Goal: Transaction & Acquisition: Book appointment/travel/reservation

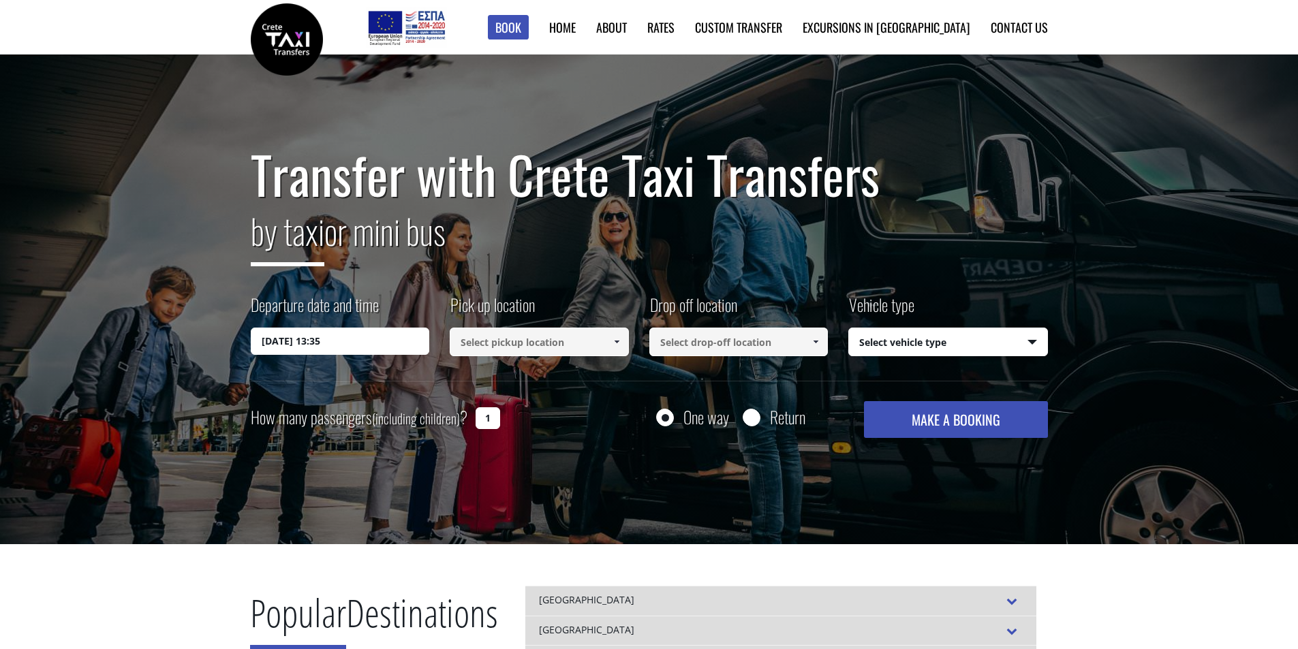
click at [332, 341] on input "[DATE] 13:35" at bounding box center [340, 341] width 179 height 27
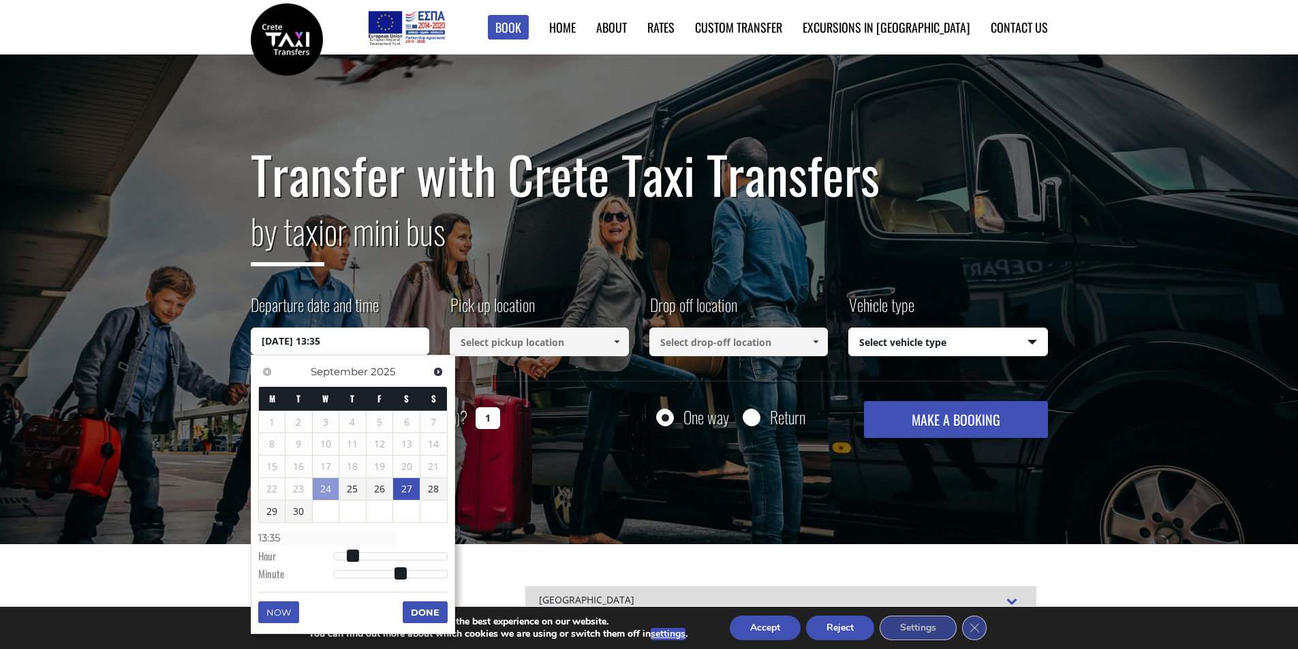
click at [401, 487] on link "27" at bounding box center [406, 489] width 27 height 22
type input "[DATE] 01:00"
type input "01:00"
type input "[DATE] 02:00"
type input "02:00"
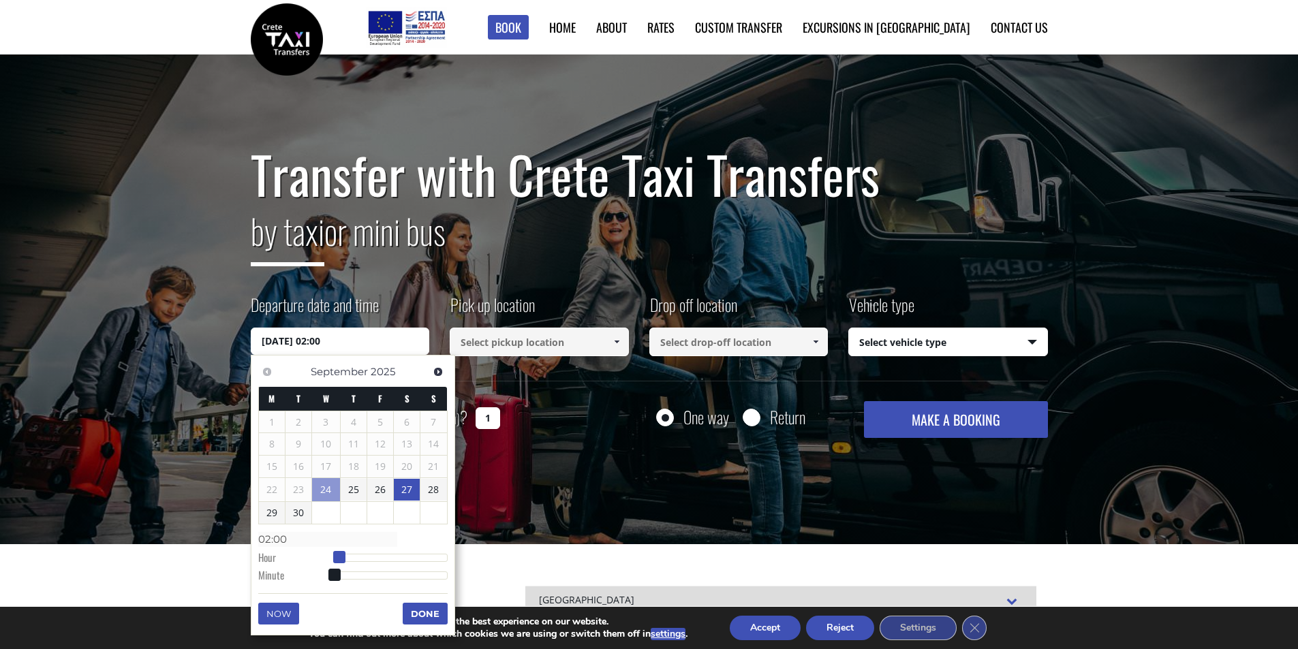
type input "[DATE] 03:00"
type input "03:00"
type input "[DATE] 04:00"
type input "04:00"
type input "[DATE] 05:00"
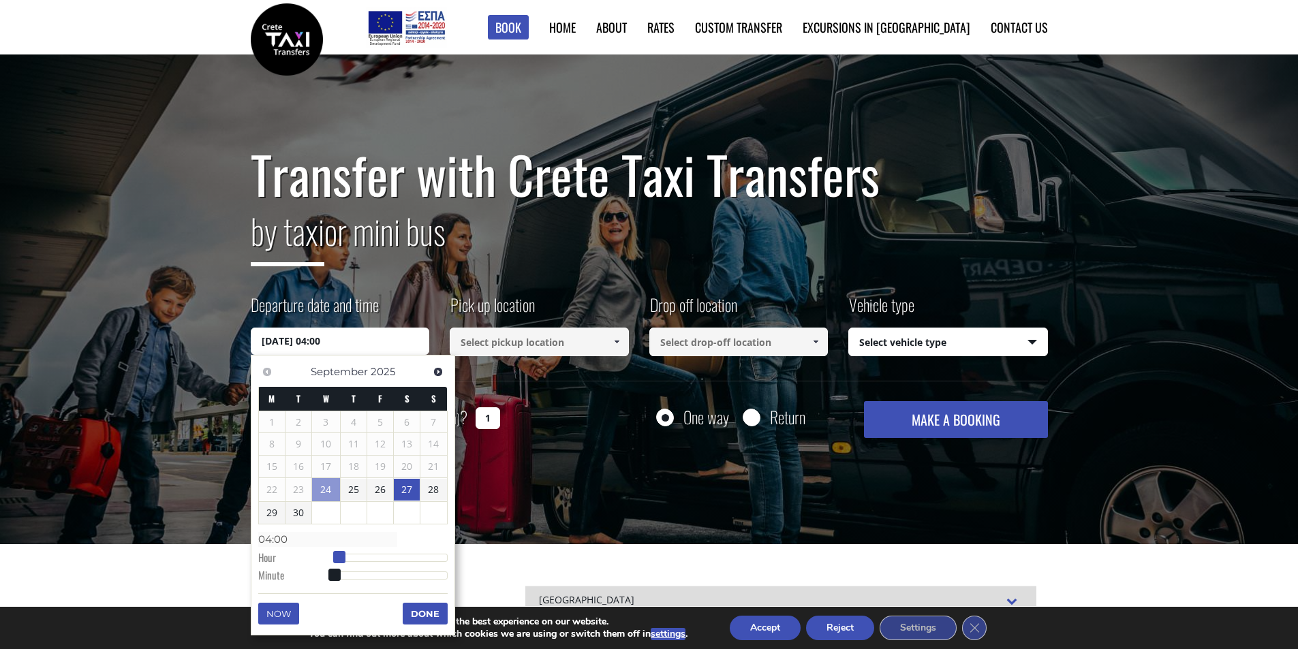
type input "05:00"
type input "[DATE] 07:00"
type input "07:00"
type input "[DATE] 09:00"
type input "09:00"
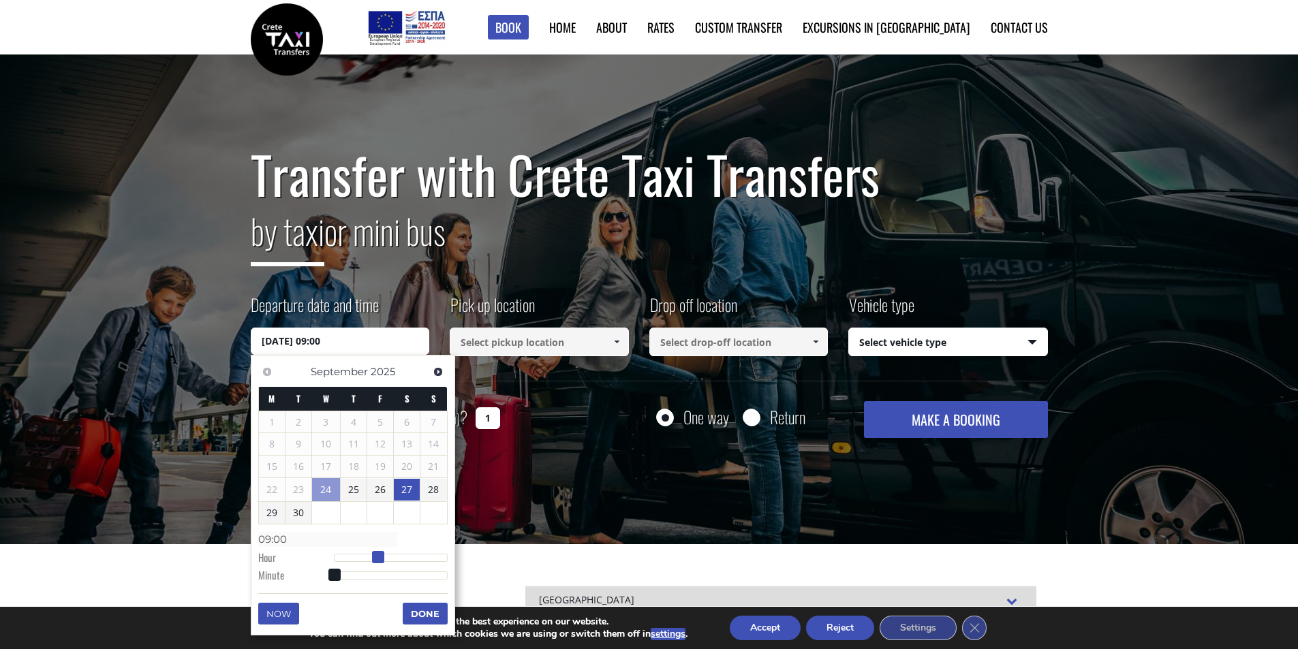
type input "[DATE] 10:00"
type input "10:00"
type input "[DATE] 11:00"
type input "11:00"
type input "[DATE] 10:00"
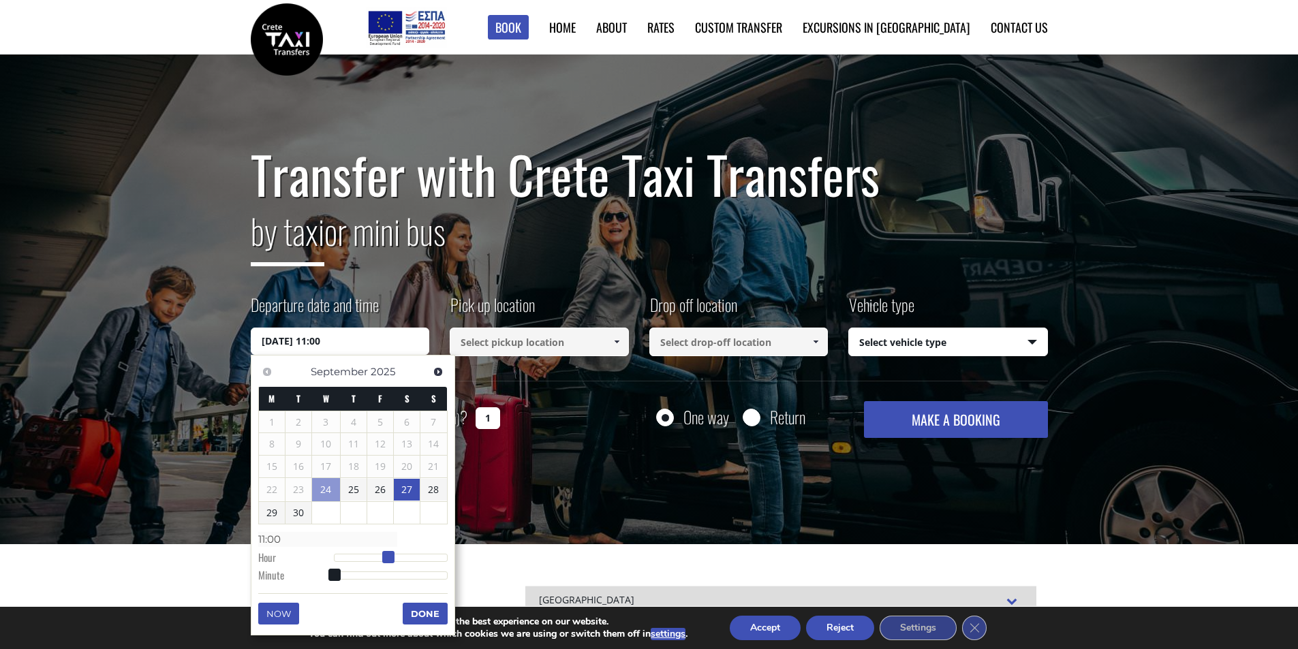
type input "10:00"
type input "[DATE] 09:00"
type input "09:00"
type input "[DATE] 10:00"
type input "10:00"
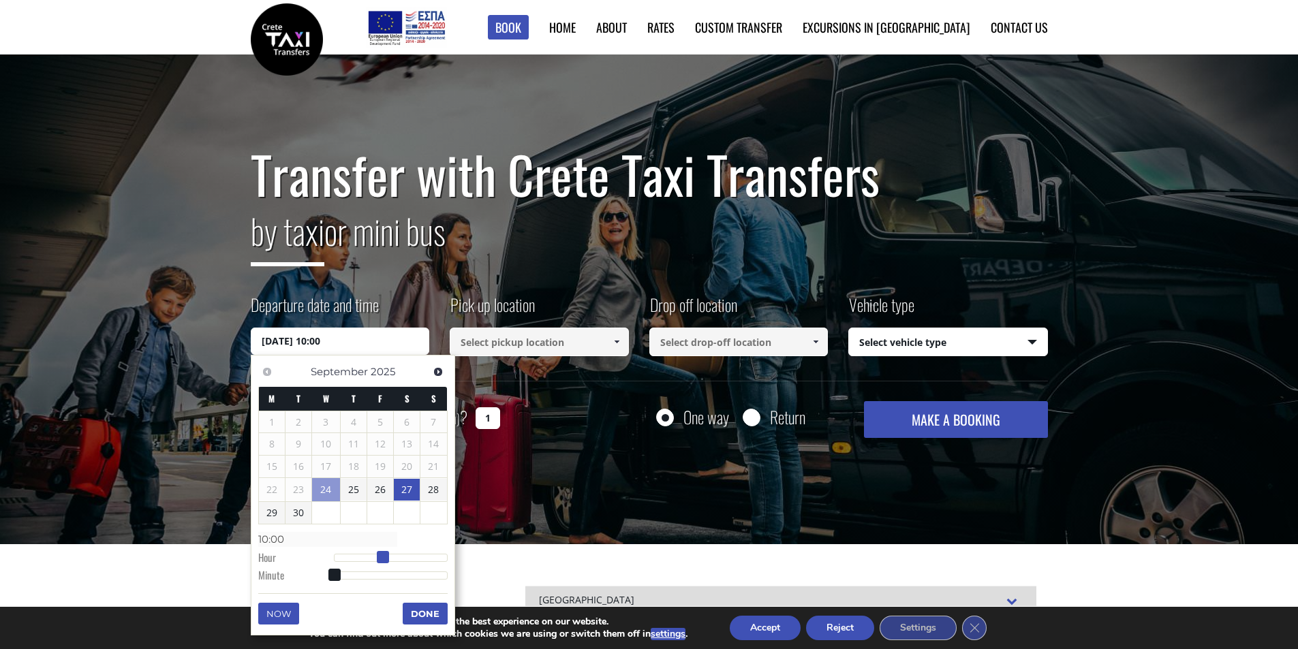
type input "[DATE] 09:00"
type input "09:00"
type input "[DATE] 08:00"
type input "08:00"
type input "[DATE] 07:00"
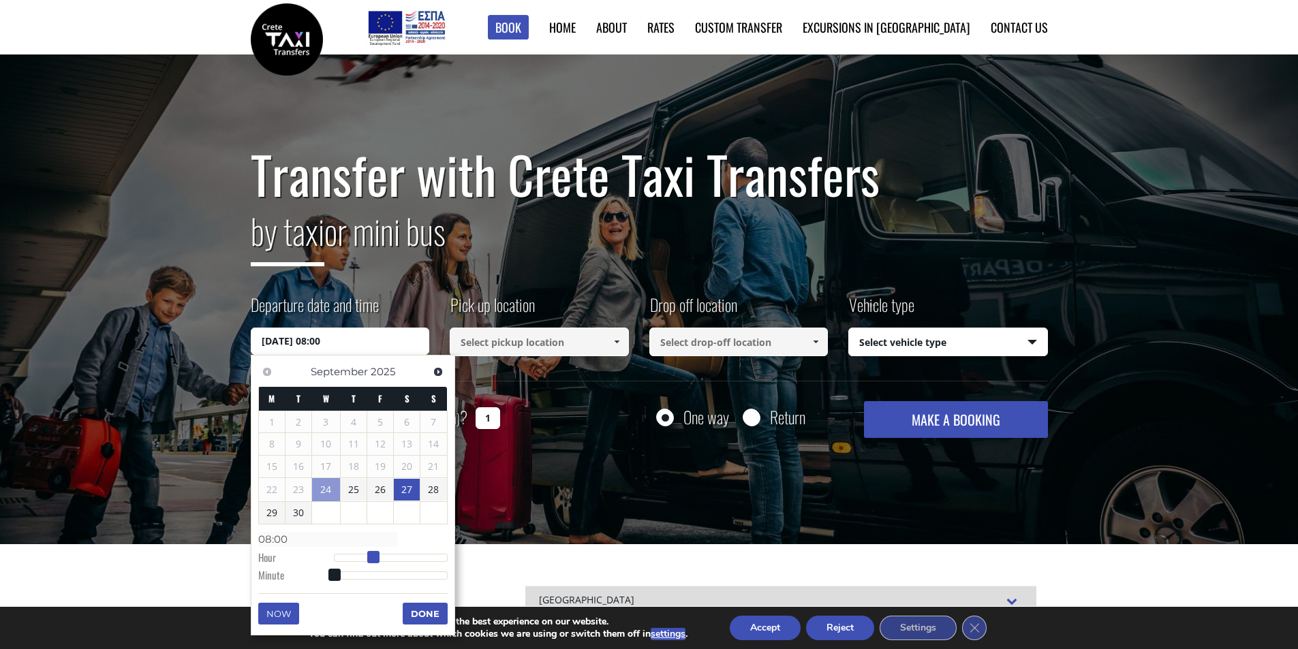
type input "07:00"
drag, startPoint x: 336, startPoint y: 560, endPoint x: 370, endPoint y: 549, distance: 35.8
click at [370, 549] on dl "Time 07:00 Hour Minute Second Millisecond Microsecond Time Zone -1200 -1100 -10…" at bounding box center [352, 557] width 189 height 58
type input "[DATE] 07:01"
type input "07:01"
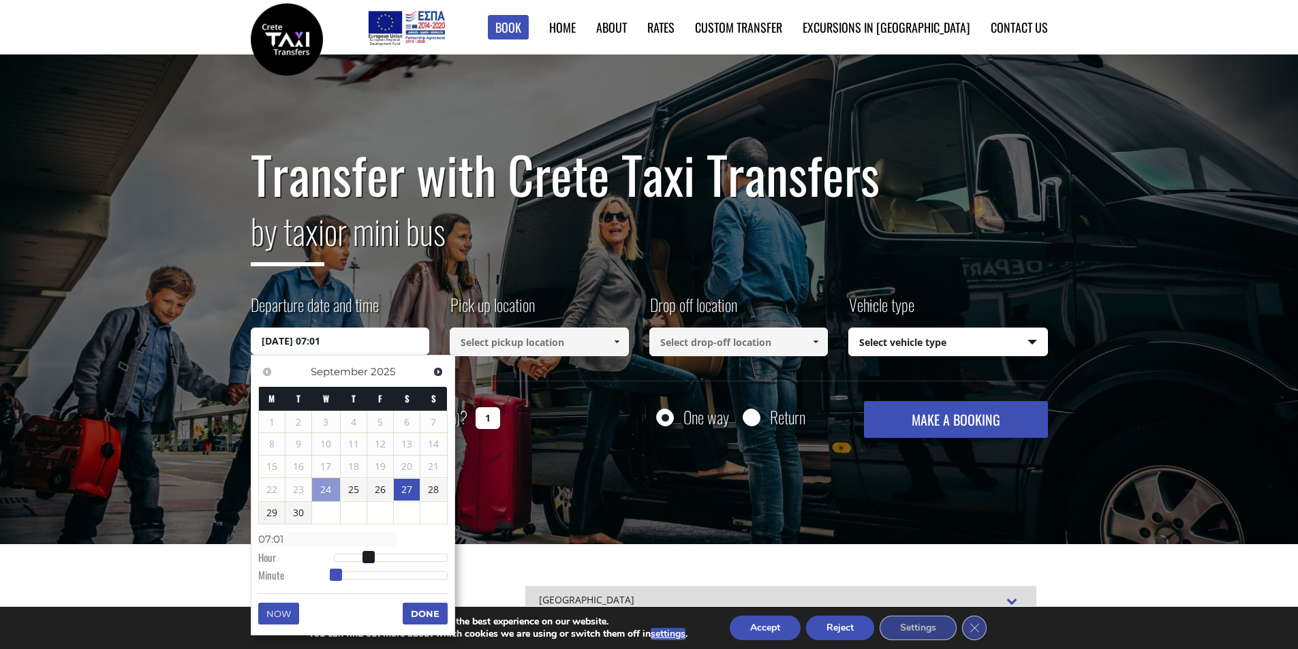
type input "[DATE] 07:02"
type input "07:02"
type input "[DATE] 07:03"
type input "07:03"
type input "[DATE] 07:04"
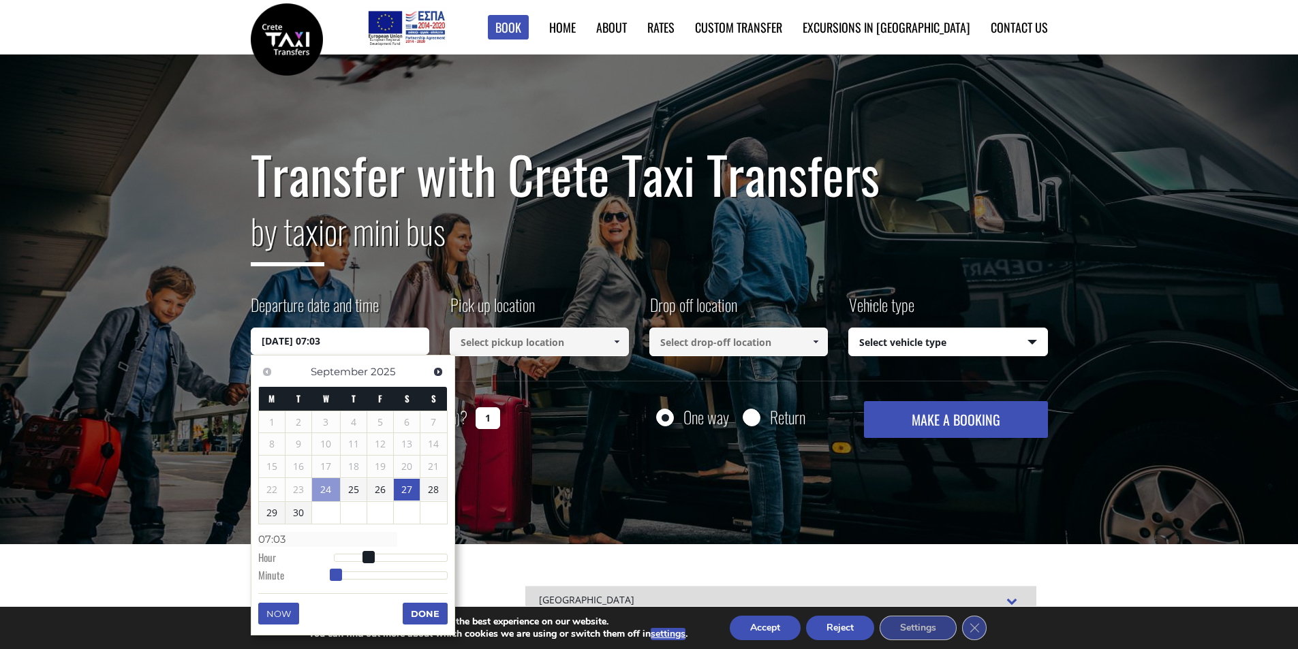
type input "07:04"
type input "[DATE] 07:05"
type input "07:05"
type input "[DATE] 07:06"
type input "07:06"
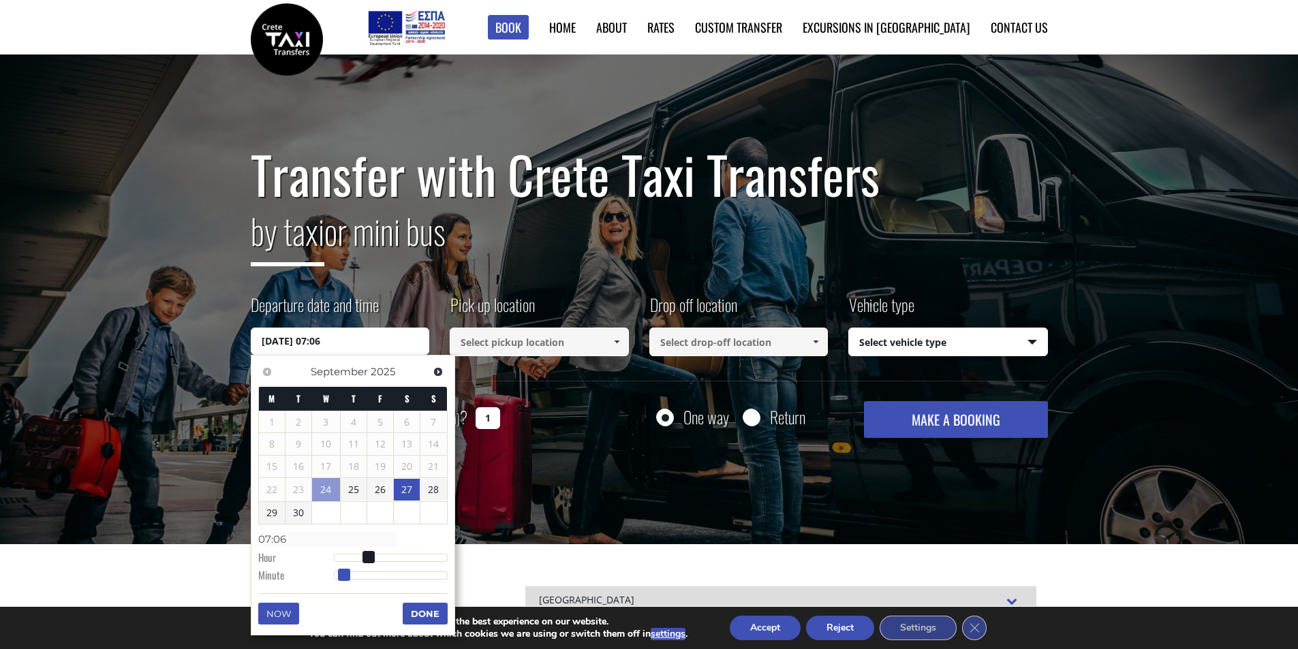
type input "[DATE] 07:07"
type input "07:07"
type input "[DATE] 07:08"
type input "07:08"
type input "[DATE] 07:09"
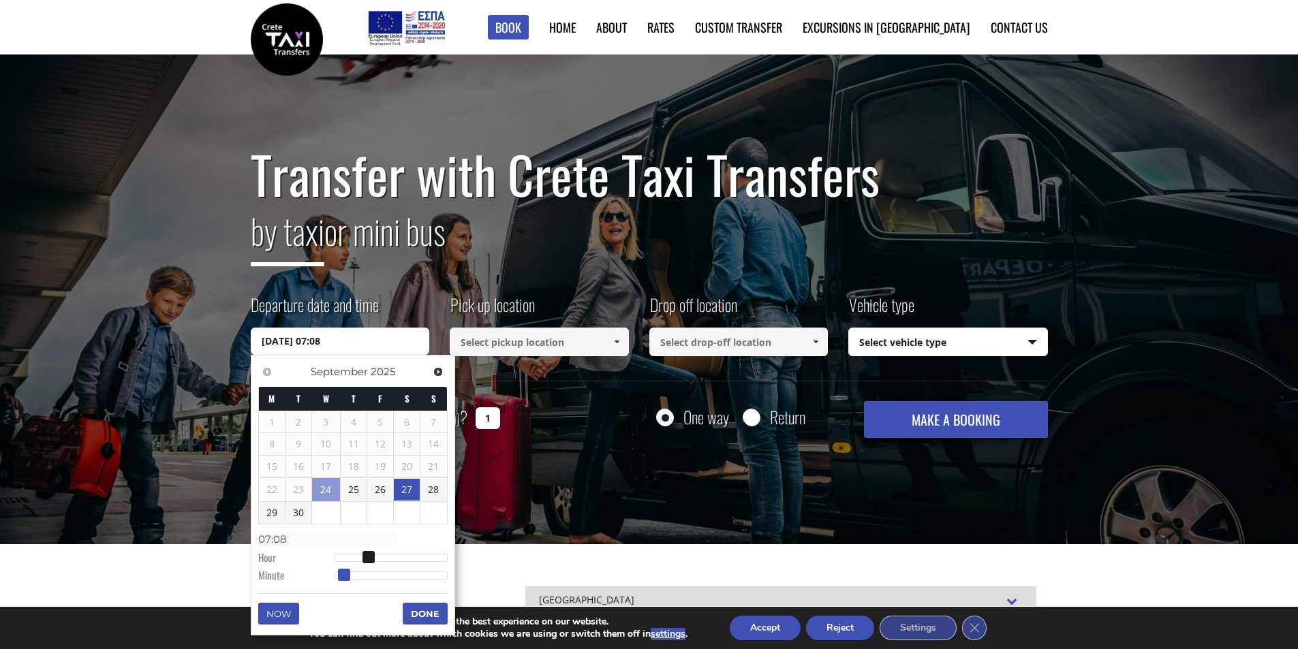
type input "07:09"
type input "[DATE] 07:10"
type input "07:10"
type input "[DATE] 07:11"
type input "07:11"
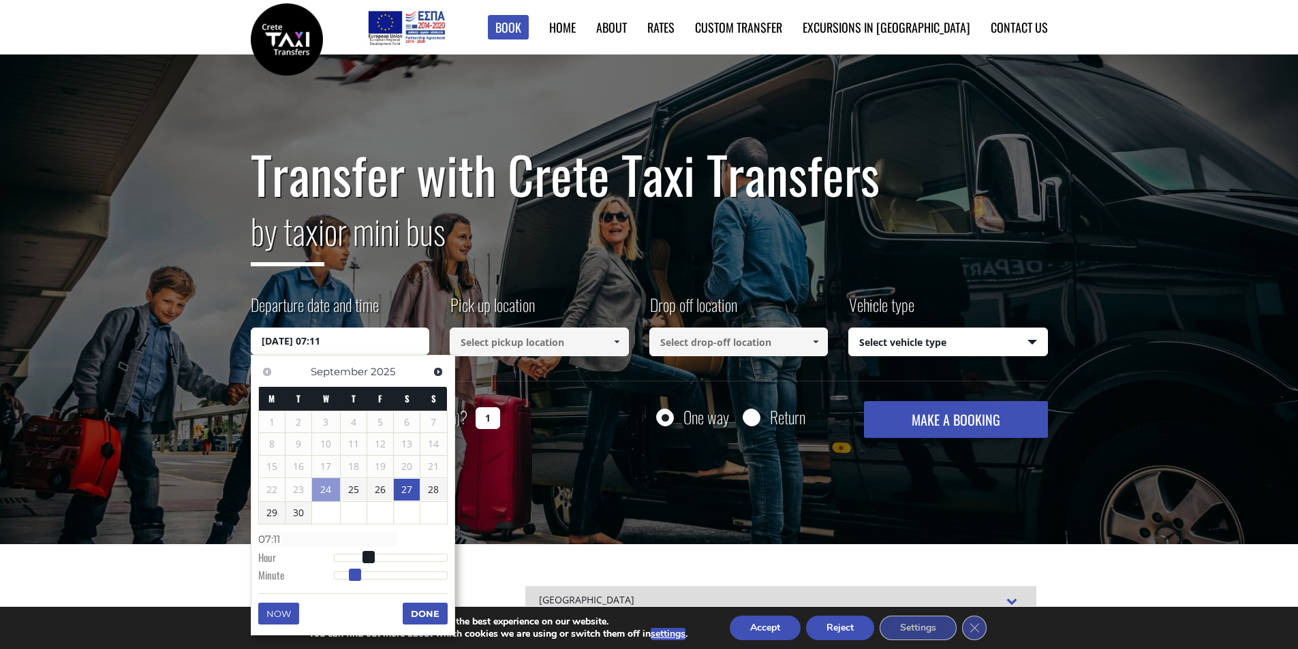
type input "[DATE] 07:12"
type input "07:12"
type input "[DATE] 07:13"
type input "07:13"
type input "[DATE] 07:14"
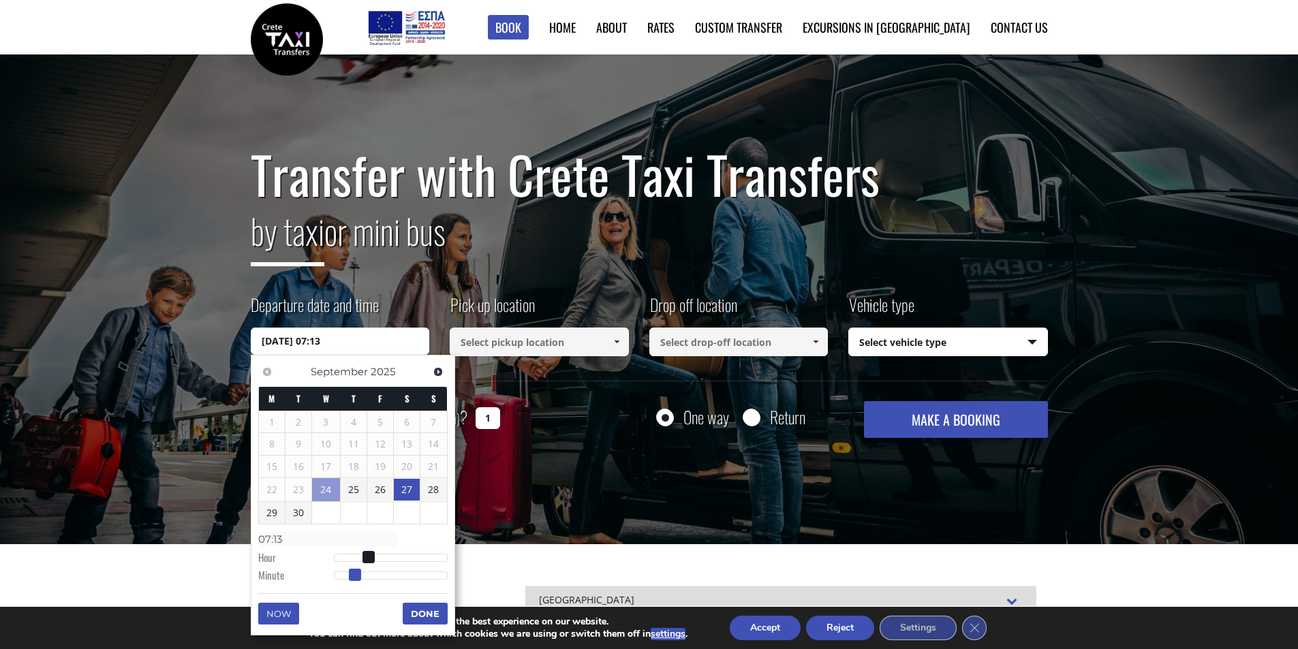
type input "07:14"
type input "[DATE] 07:16"
type input "07:16"
type input "[DATE] 07:17"
type input "07:17"
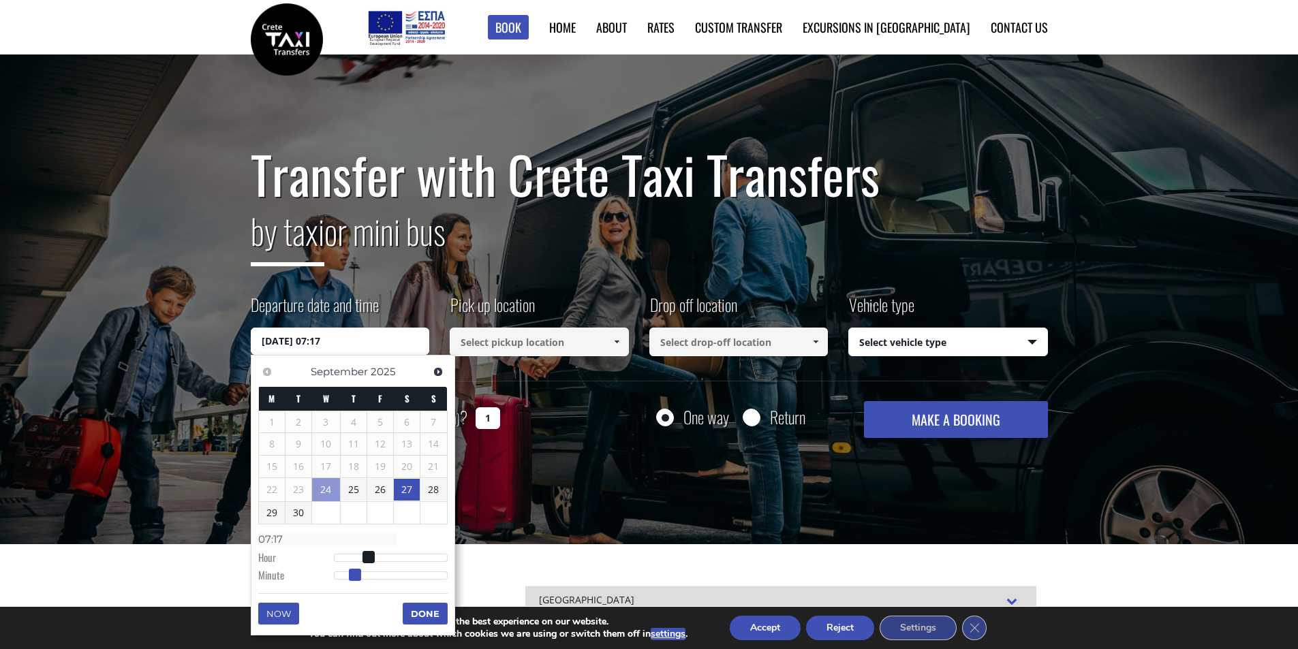
type input "[DATE] 07:18"
type input "07:18"
type input "[DATE] 07:19"
type input "07:19"
type input "[DATE] 07:20"
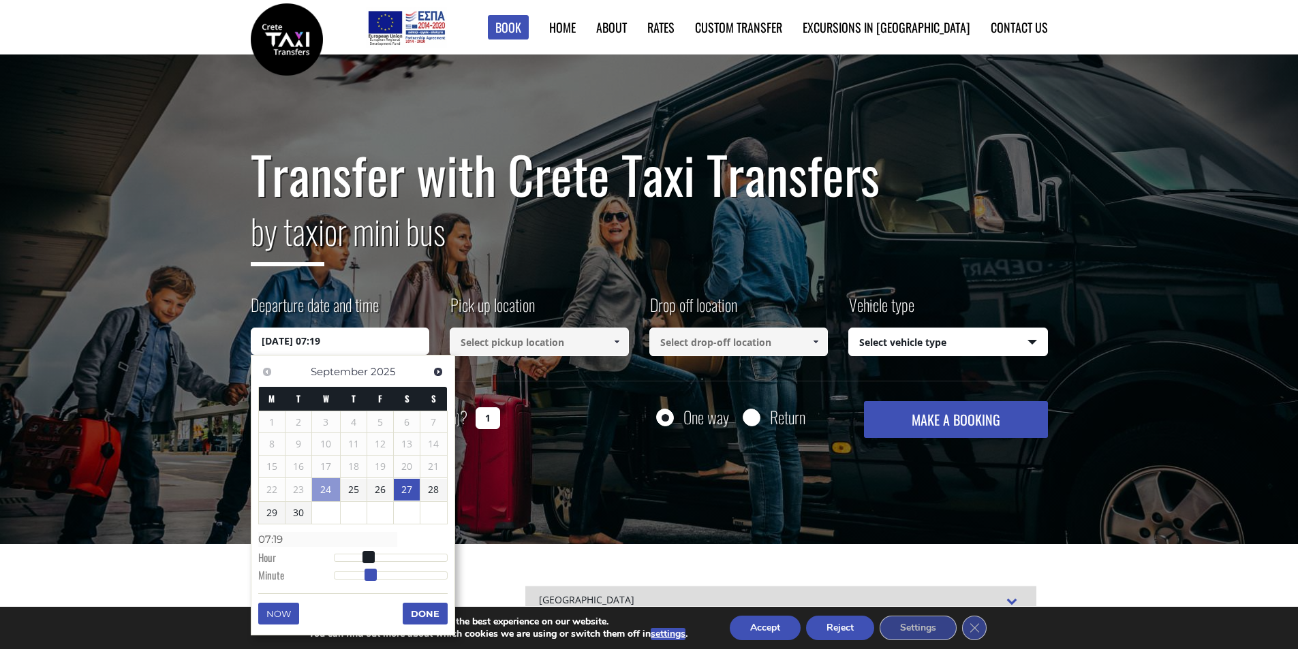
type input "07:20"
type input "[DATE] 07:21"
type input "07:21"
type input "[DATE] 07:22"
type input "07:22"
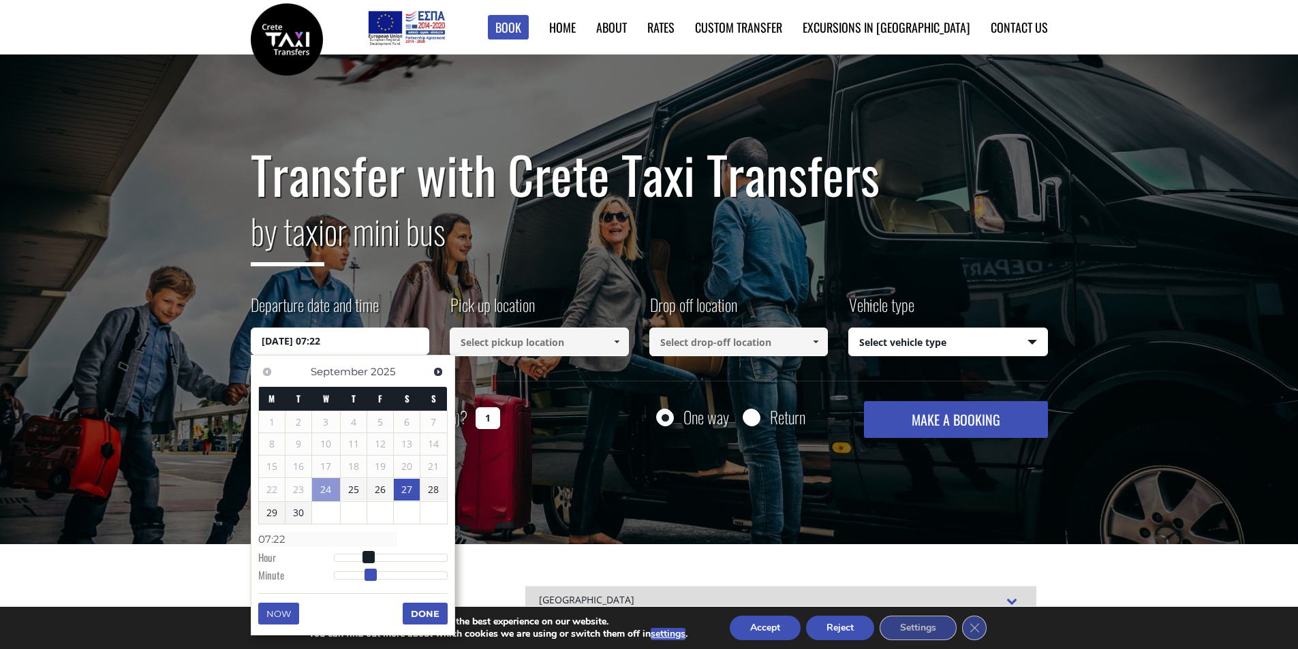
type input "[DATE] 07:23"
type input "07:23"
type input "[DATE] 07:24"
type input "07:24"
type input "[DATE] 07:25"
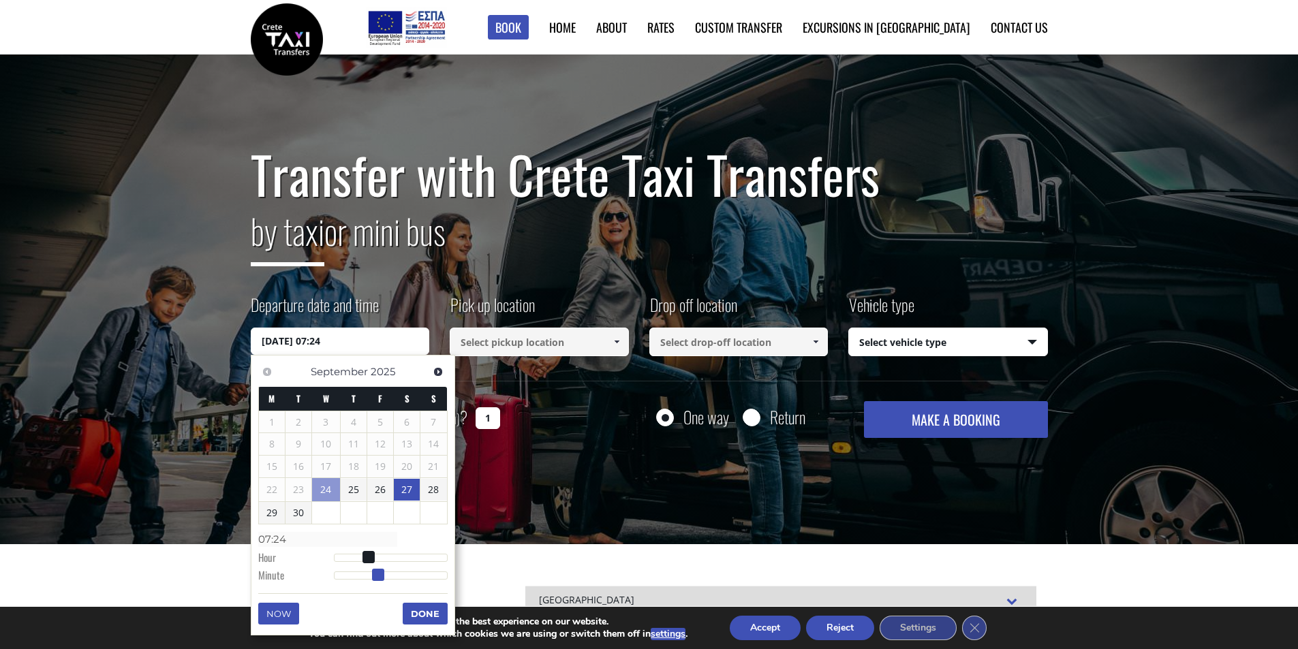
type input "07:25"
type input "[DATE] 07:26"
type input "07:26"
type input "[DATE] 07:27"
type input "07:27"
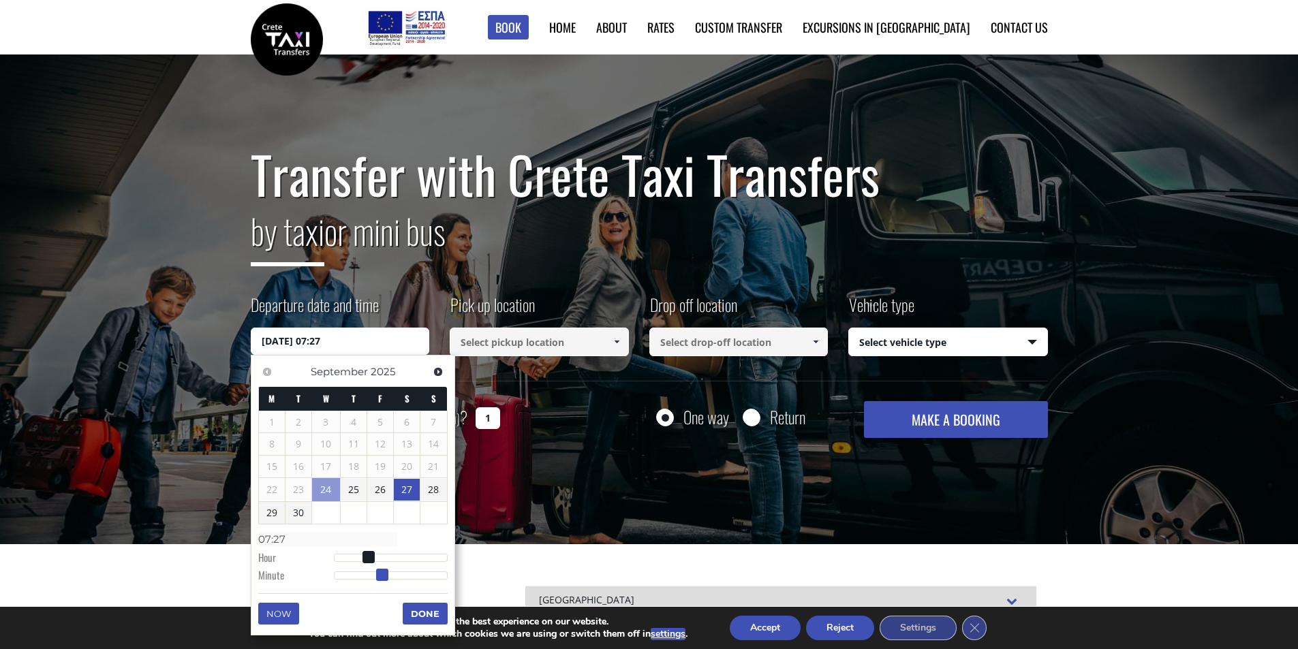
type input "[DATE] 07:28"
type input "07:28"
type input "[DATE] 07:29"
type input "07:29"
type input "[DATE] 07:30"
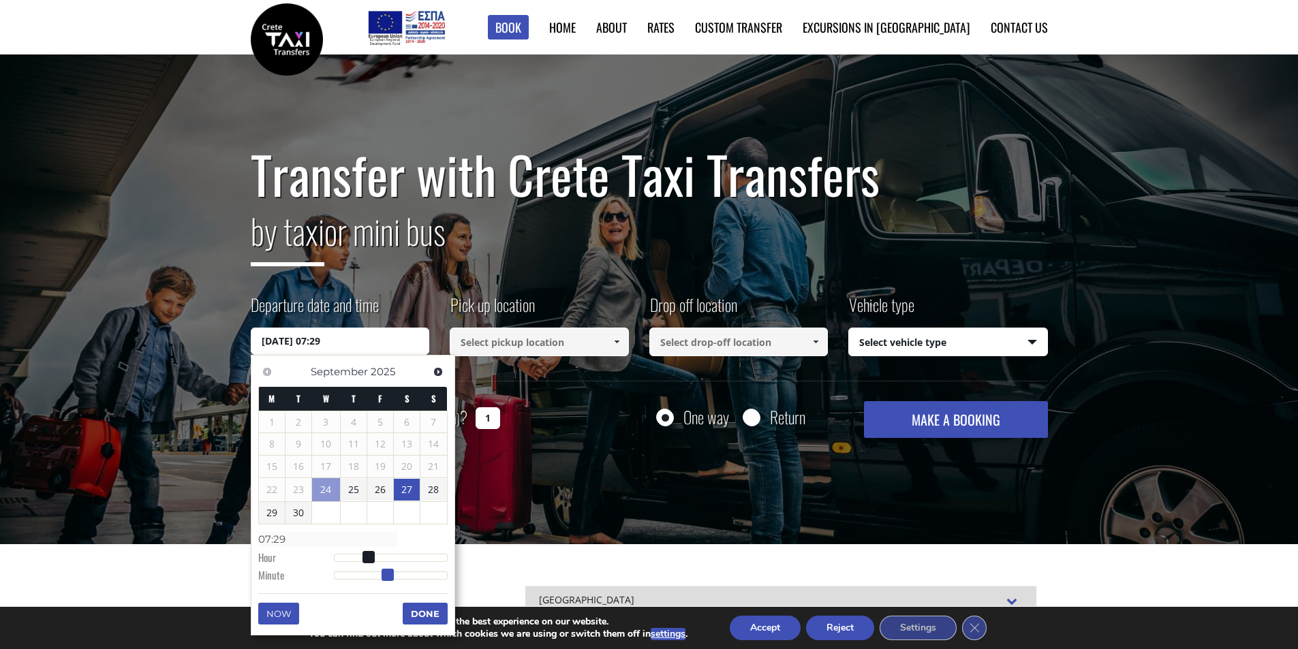
type input "07:30"
type input "[DATE] 07:31"
type input "07:31"
type input "[DATE] 07:32"
type input "07:32"
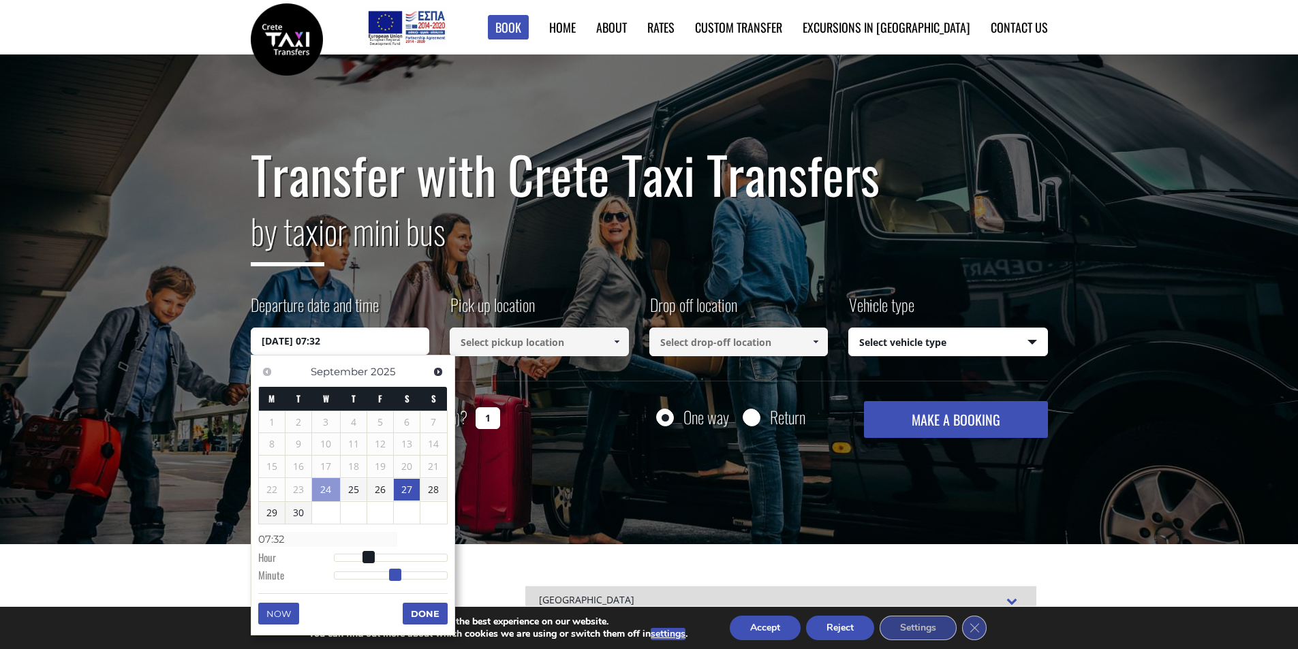
type input "[DATE] 07:33"
type input "07:33"
type input "[DATE] 07:34"
type input "07:34"
type input "[DATE] 07:35"
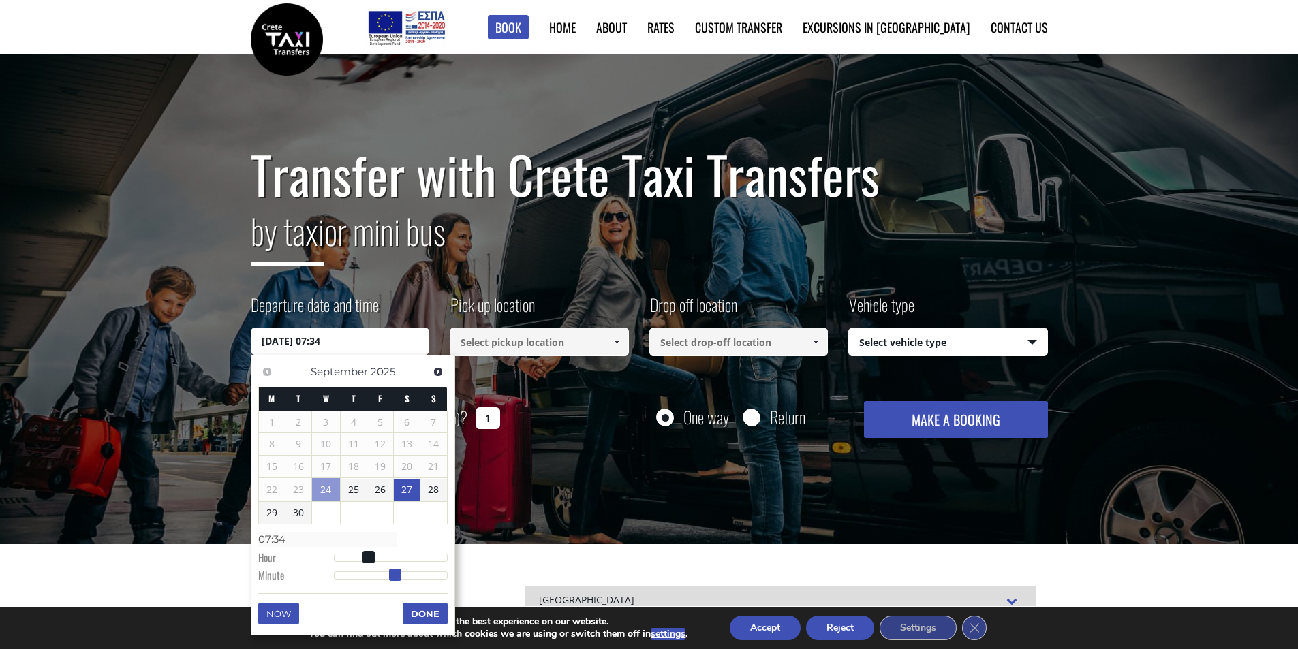
type input "07:35"
type input "[DATE] 07:36"
type input "07:36"
type input "[DATE] 07:37"
type input "07:37"
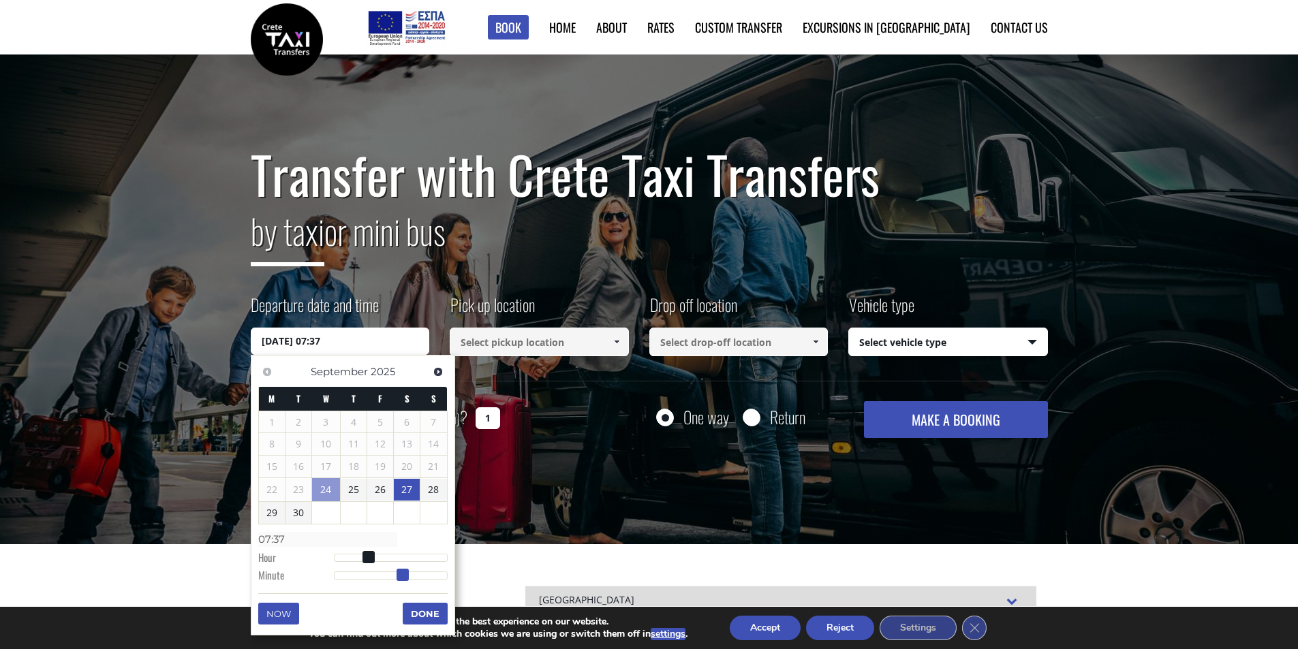
type input "[DATE] 07:38"
type input "07:38"
type input "[DATE] 07:39"
type input "07:39"
type input "[DATE] 07:40"
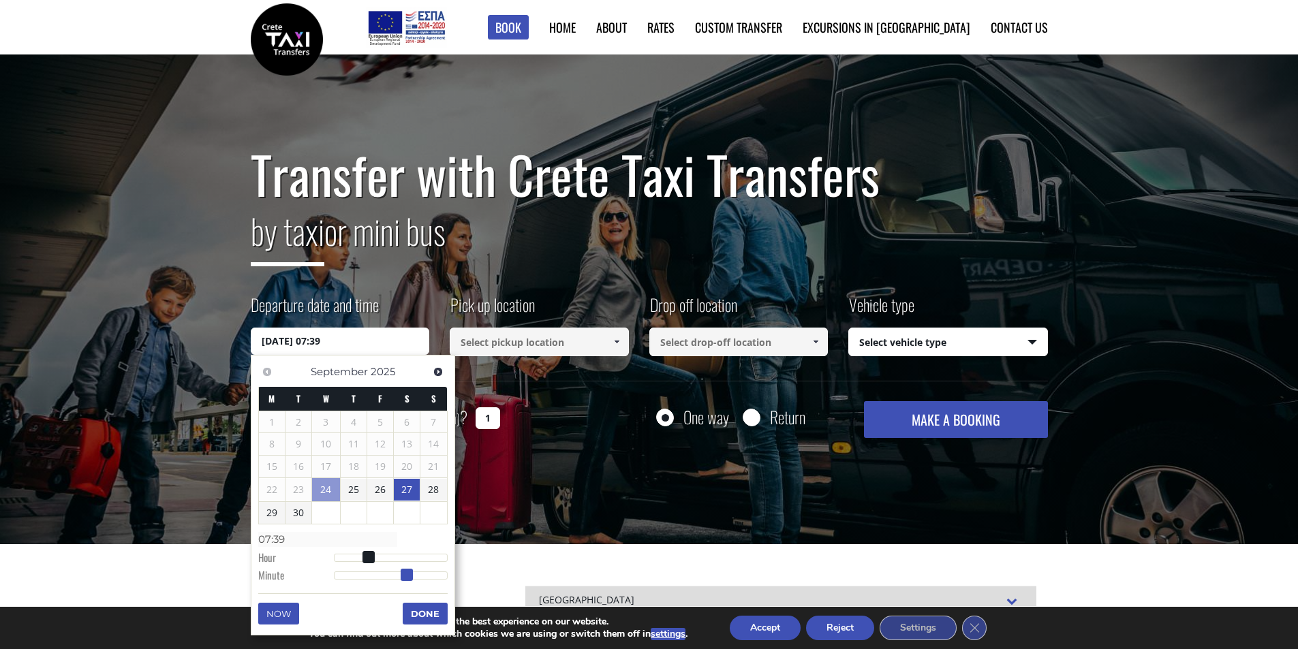
type input "07:40"
type input "[DATE] 07:41"
type input "07:41"
type input "[DATE] 07:42"
type input "07:42"
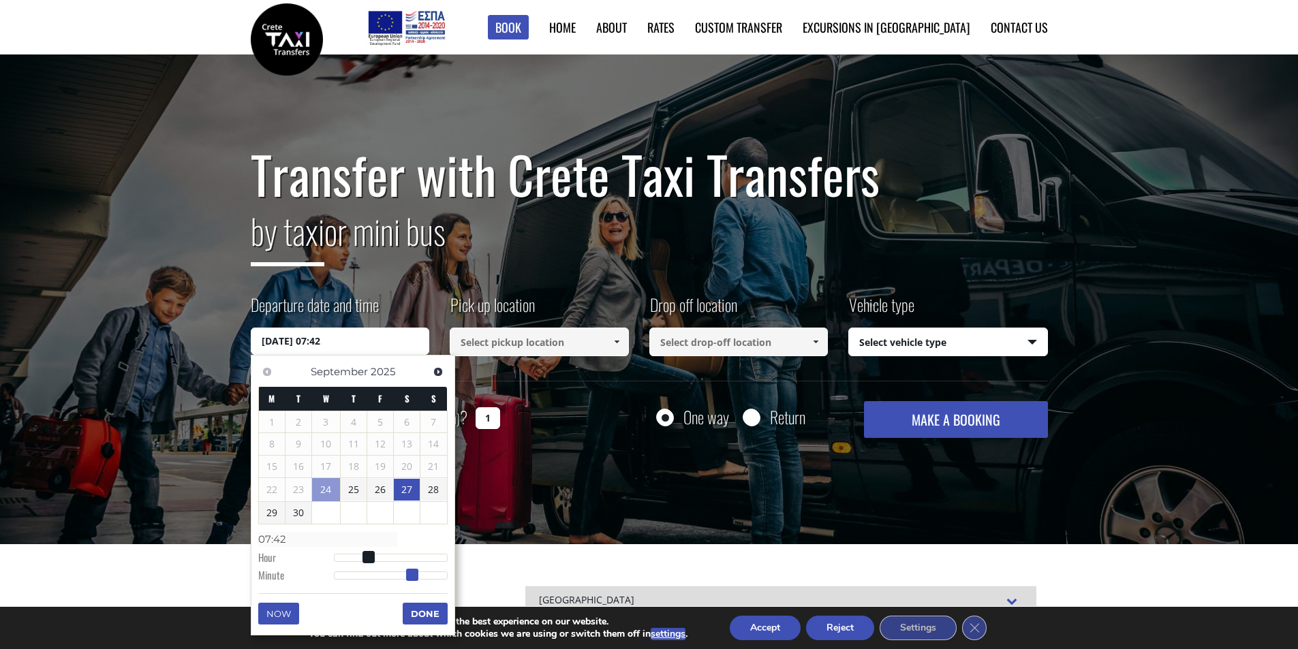
type input "[DATE] 07:43"
type input "07:43"
type input "[DATE] 07:44"
type input "07:44"
type input "[DATE] 07:45"
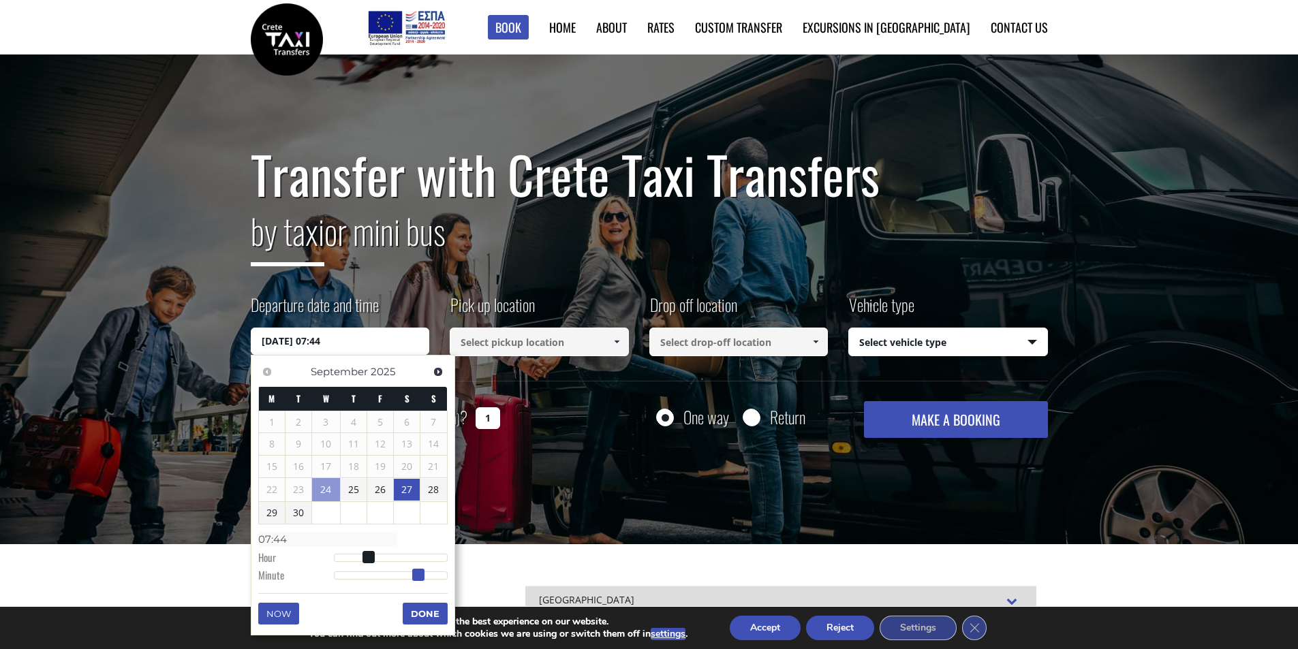
type input "07:45"
type input "[DATE] 07:46"
type input "07:46"
type input "[DATE] 07:47"
type input "07:47"
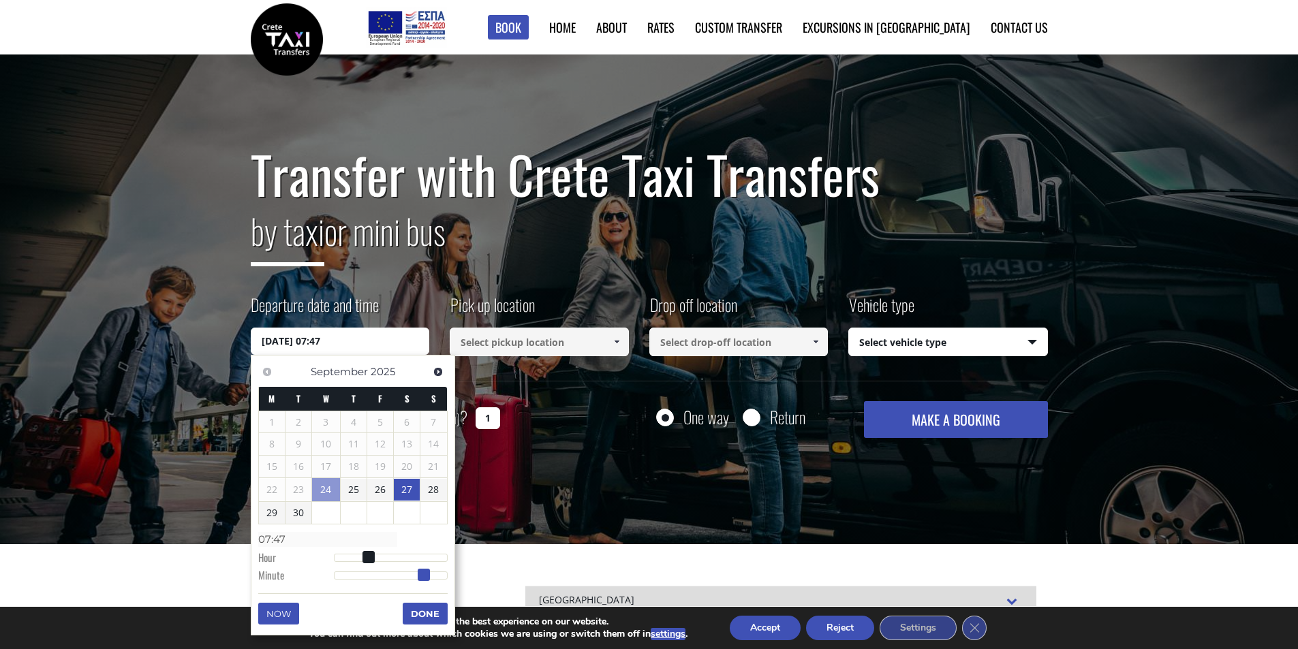
type input "[DATE] 07:48"
type input "07:48"
type input "[DATE] 07:49"
type input "07:49"
type input "[DATE] 07:50"
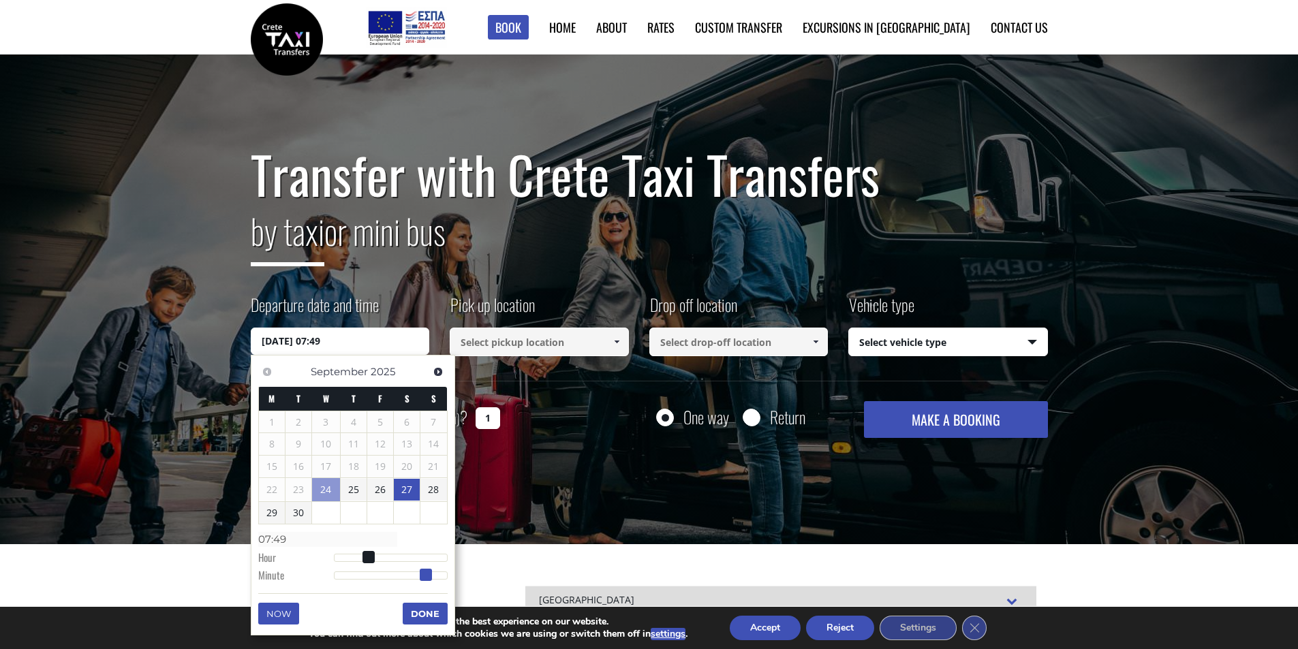
type input "07:50"
type input "[DATE] 07:51"
type input "07:51"
type input "[DATE] 07:50"
type input "07:50"
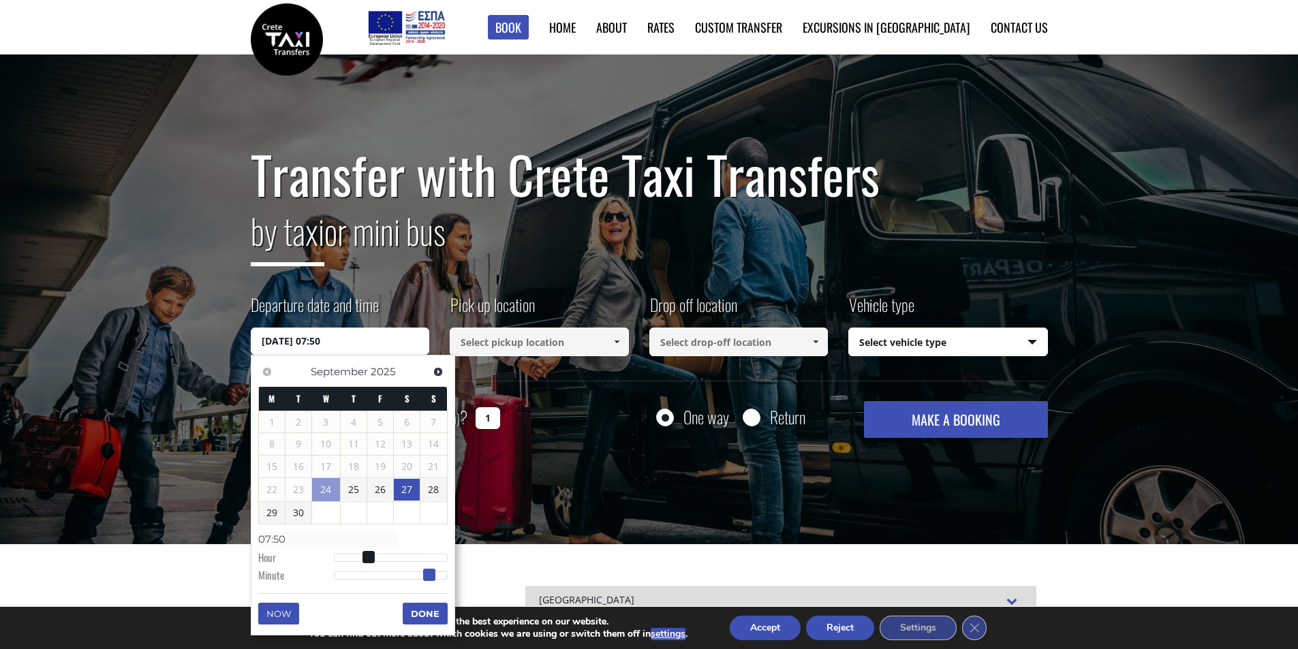
type input "[DATE] 07:49"
type input "07:49"
type input "[DATE] 07:50"
type input "07:50"
drag, startPoint x: 331, startPoint y: 577, endPoint x: 426, endPoint y: 578, distance: 94.7
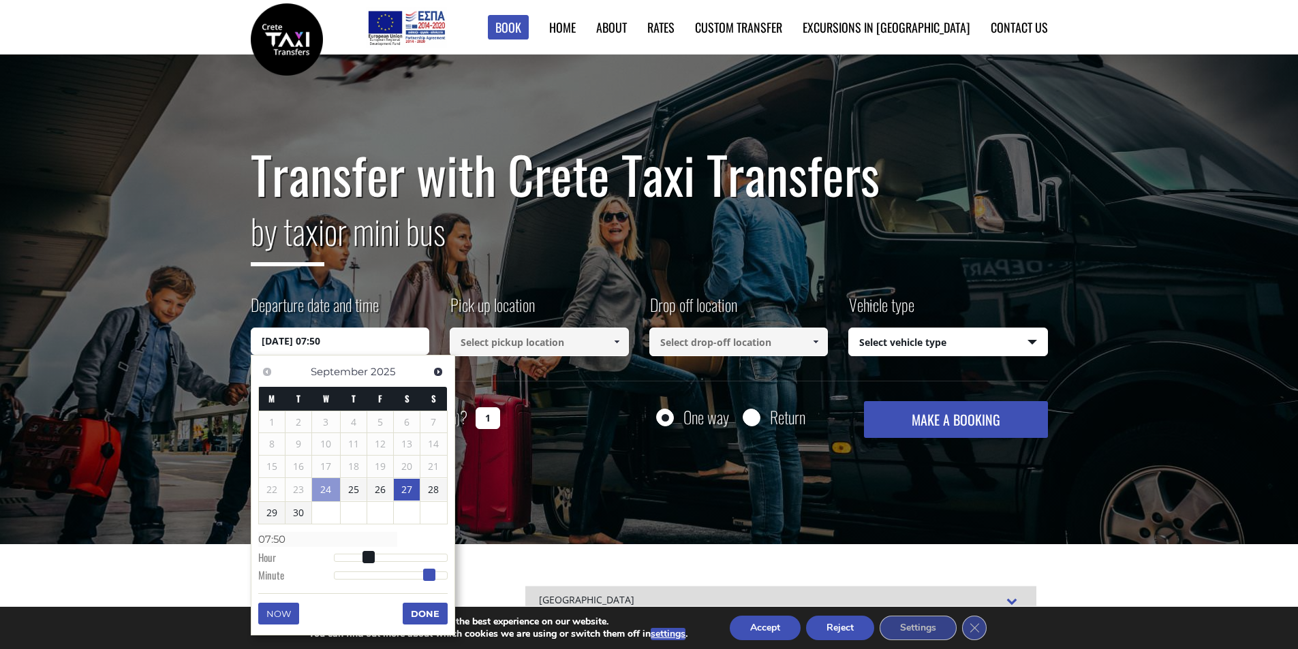
click at [426, 578] on span at bounding box center [429, 575] width 12 height 12
click at [426, 616] on button "Done" at bounding box center [425, 614] width 45 height 22
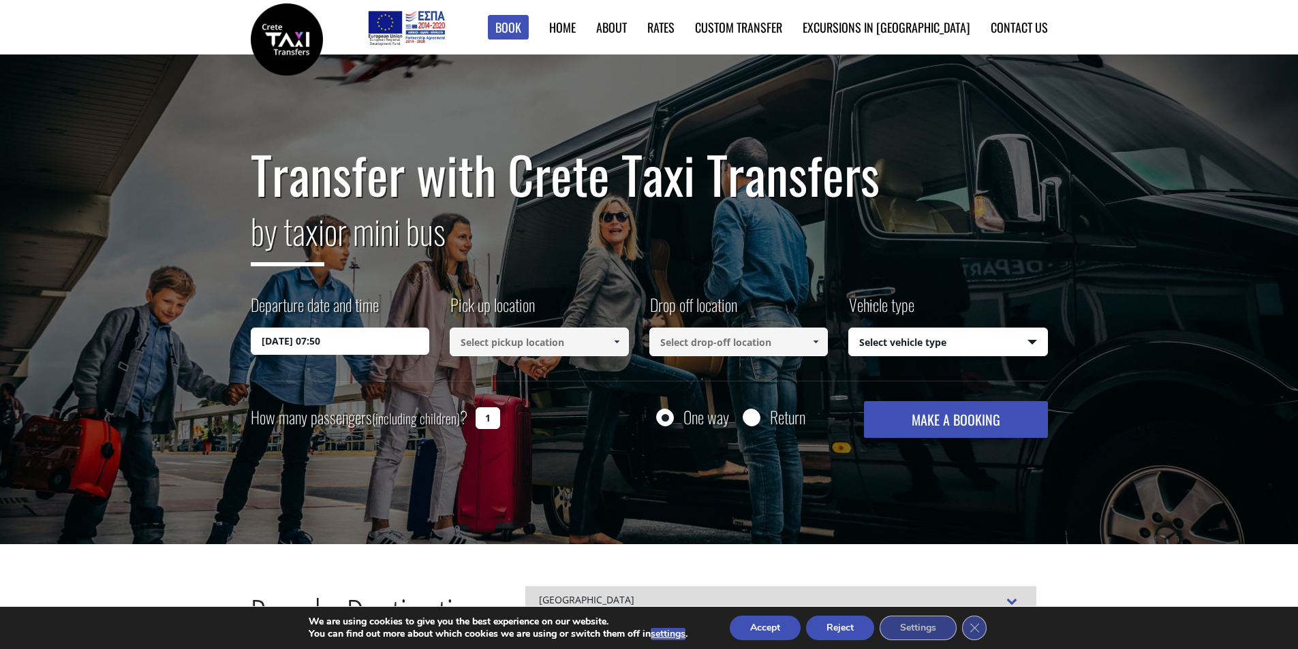
click at [537, 343] on input at bounding box center [539, 342] width 179 height 29
click at [621, 342] on span at bounding box center [616, 341] width 11 height 11
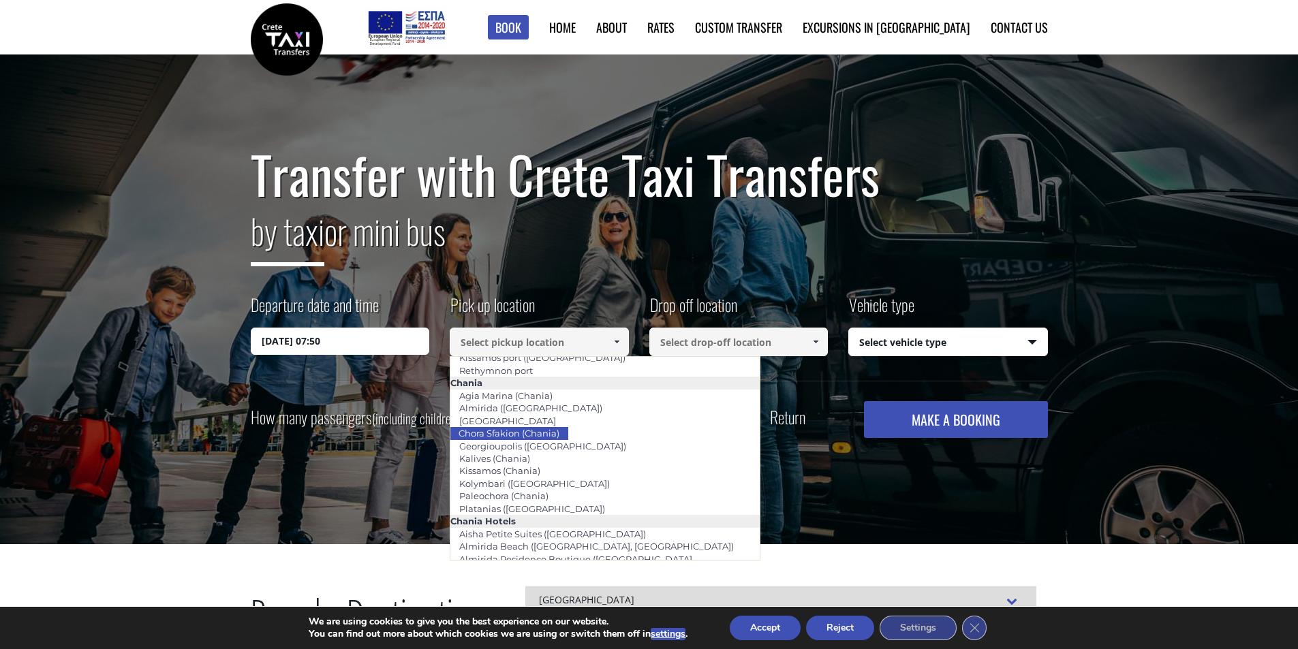
scroll to position [63, 0]
click at [897, 324] on label "Vehicle type" at bounding box center [881, 310] width 66 height 35
click at [897, 328] on select "Select vehicle type Taxi (4 passengers) Mercedes E Class Mini Van (7 passengers…" at bounding box center [948, 342] width 198 height 29
